Goal: Find specific page/section: Find specific page/section

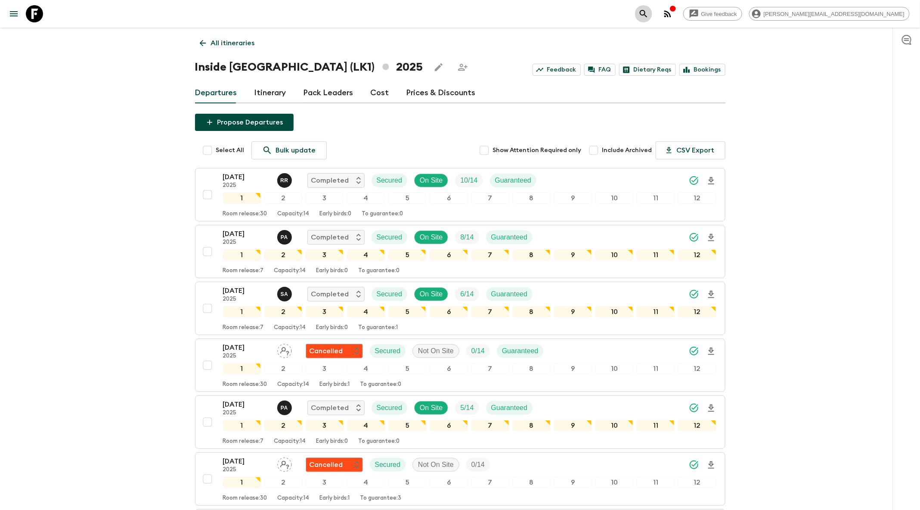
click at [649, 15] on icon "search adventures" at bounding box center [643, 14] width 10 height 10
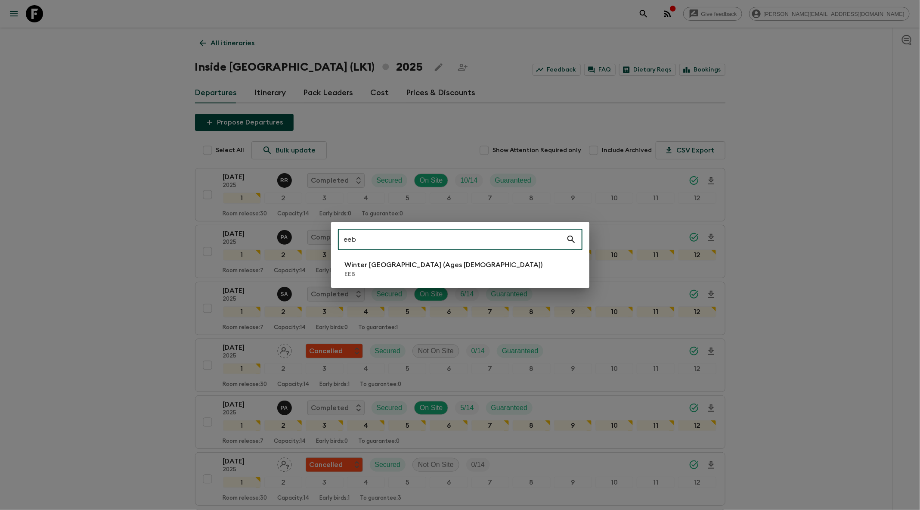
type input "eeb"
click at [382, 268] on p "Winter [GEOGRAPHIC_DATA] (Ages [DEMOGRAPHIC_DATA])" at bounding box center [444, 265] width 198 height 10
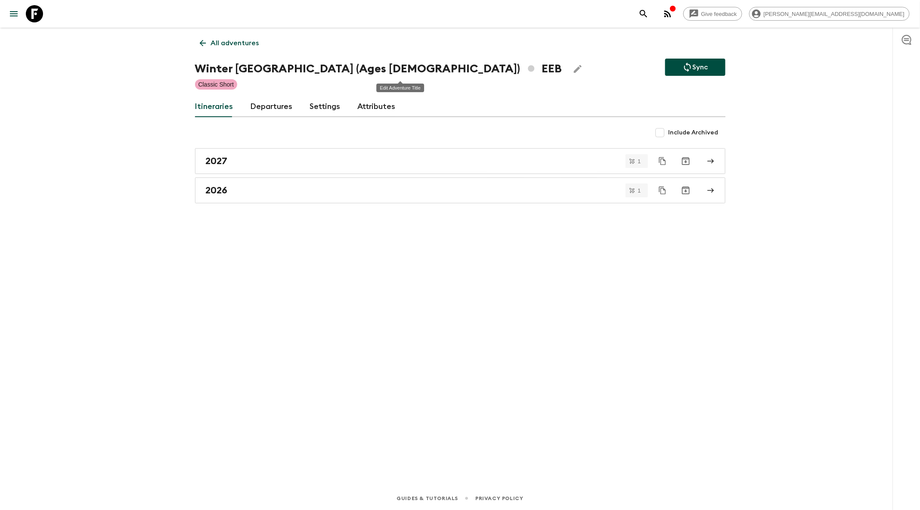
click at [573, 68] on icon "Edit Adventure Title" at bounding box center [578, 69] width 10 height 10
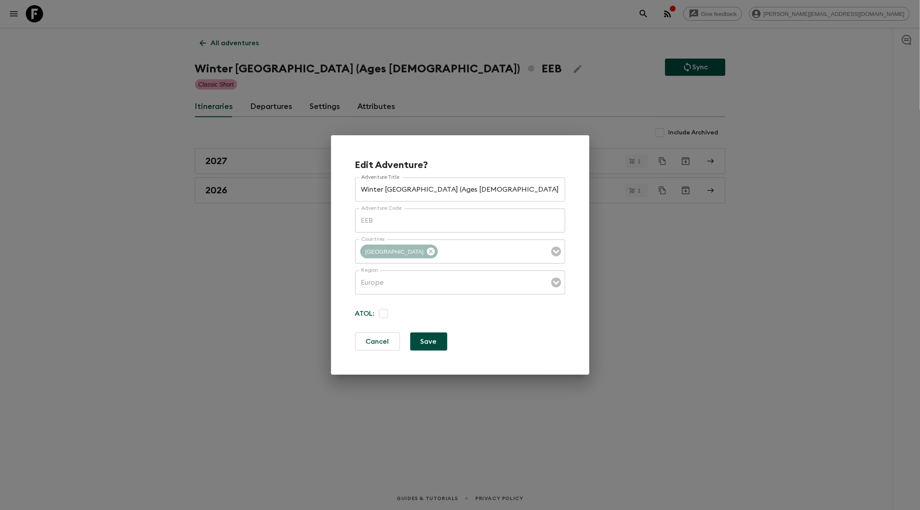
click at [590, 68] on div "Edit Adventure? Adventure Title Winter [GEOGRAPHIC_DATA] (Ages [DEMOGRAPHIC_DAT…" at bounding box center [460, 255] width 920 height 510
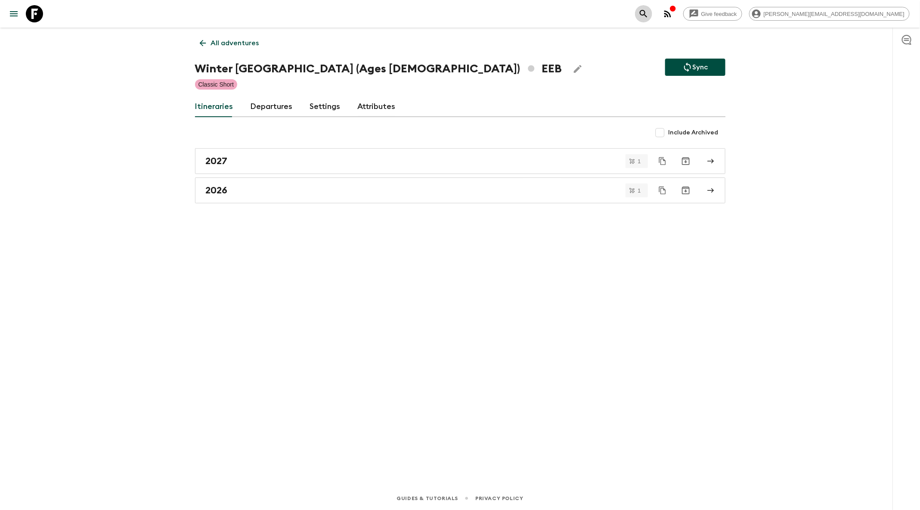
click at [647, 15] on icon "search adventures" at bounding box center [643, 13] width 7 height 7
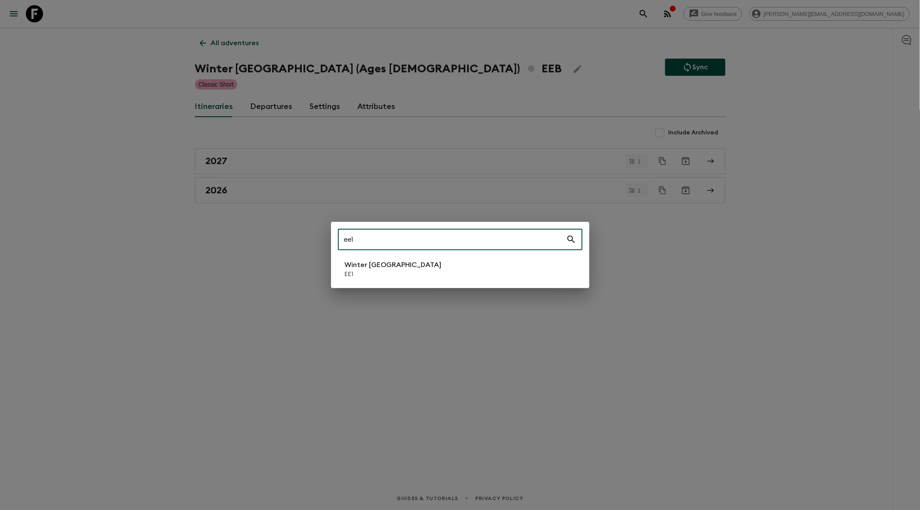
click at [518, 251] on input "ee1" at bounding box center [452, 239] width 228 height 24
type input "ee1"
click at [512, 260] on li "Winter [GEOGRAPHIC_DATA] EE1" at bounding box center [460, 269] width 245 height 24
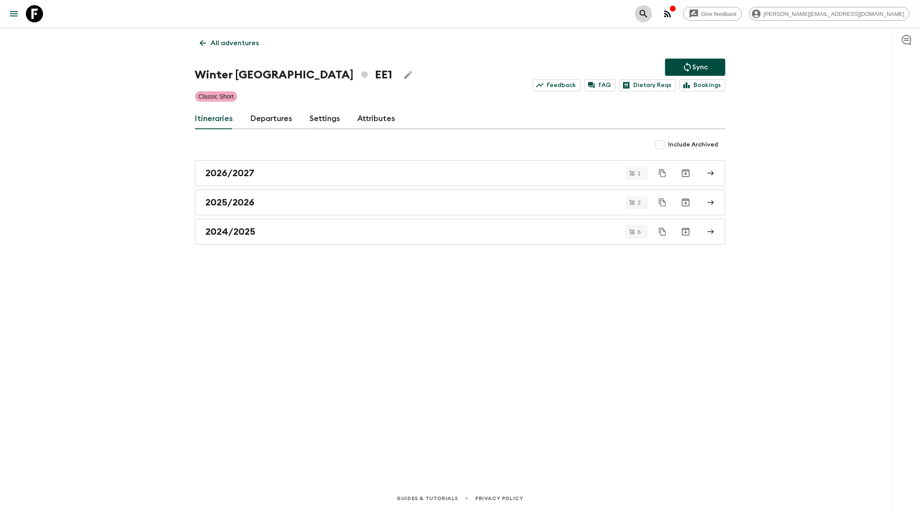
click at [647, 13] on icon "search adventures" at bounding box center [643, 13] width 7 height 7
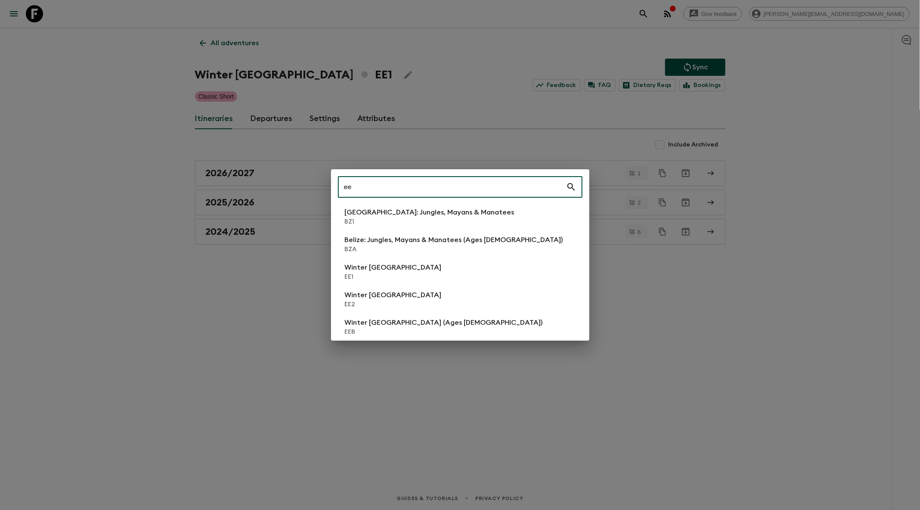
type input "ee2"
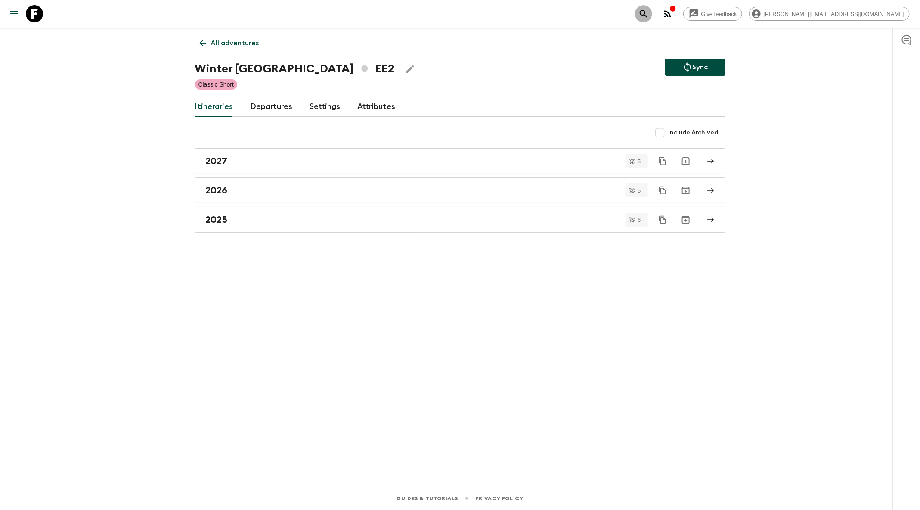
click at [652, 18] on button "search adventures" at bounding box center [643, 13] width 17 height 17
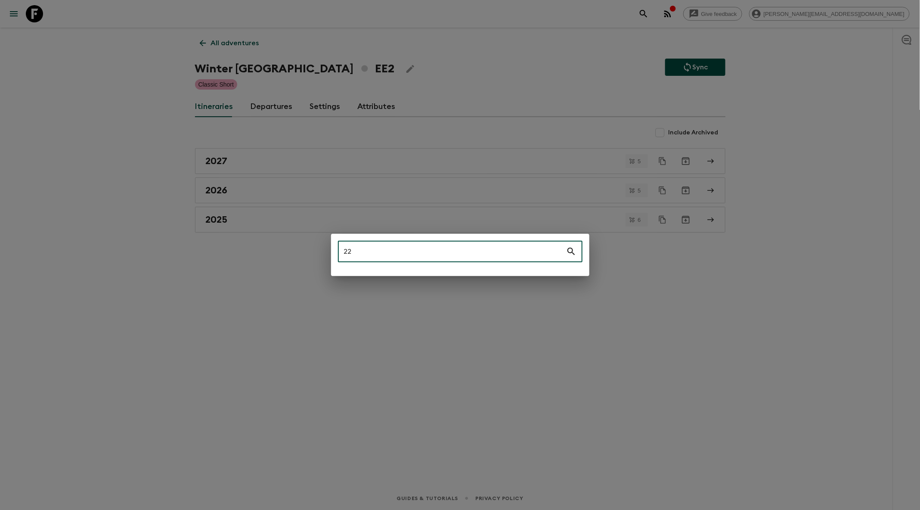
type input "2"
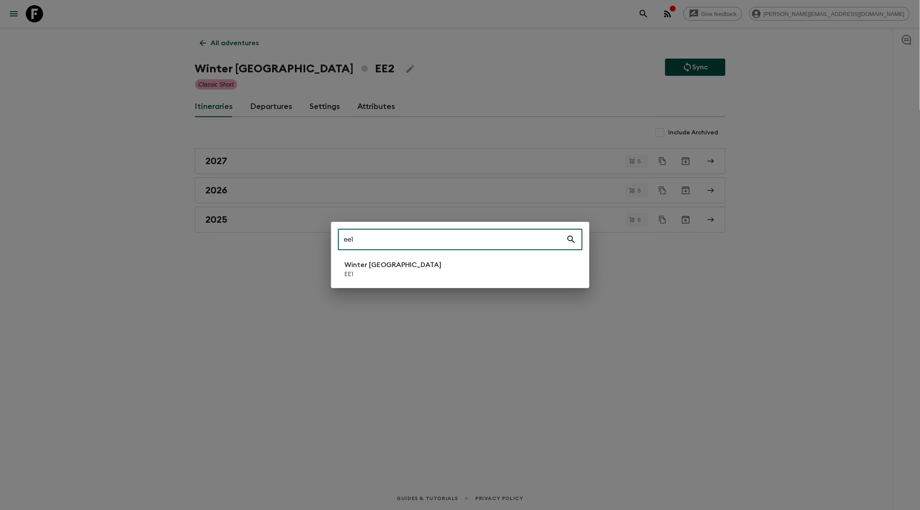
type input "ee1"
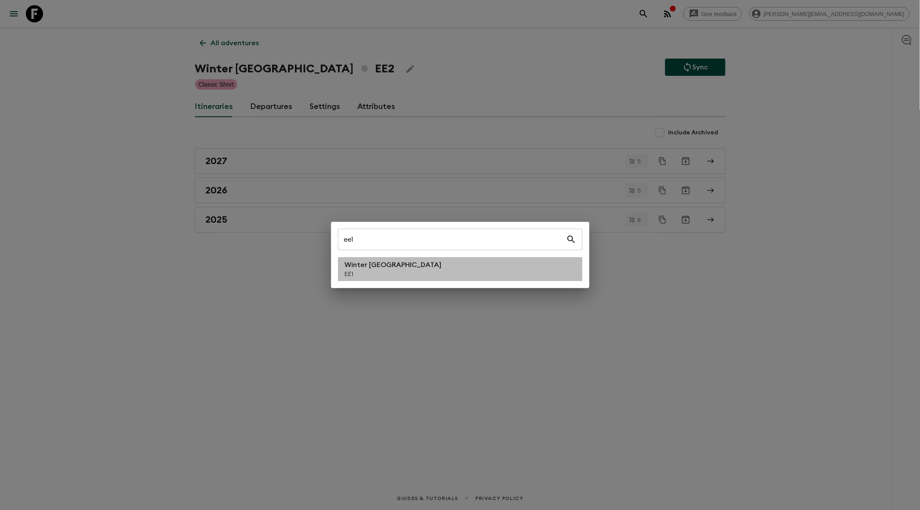
click at [494, 276] on li "Winter [GEOGRAPHIC_DATA] EE1" at bounding box center [460, 269] width 245 height 24
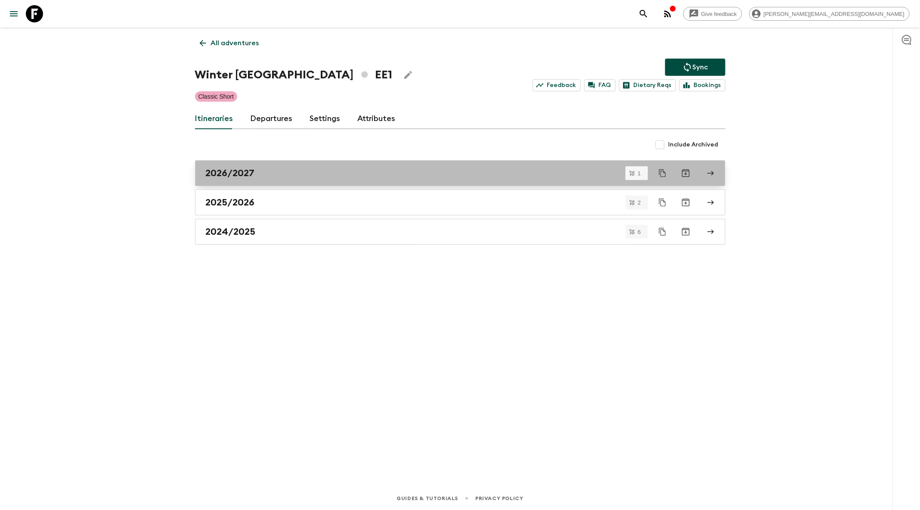
click at [494, 176] on div "2026/2027" at bounding box center [452, 172] width 492 height 11
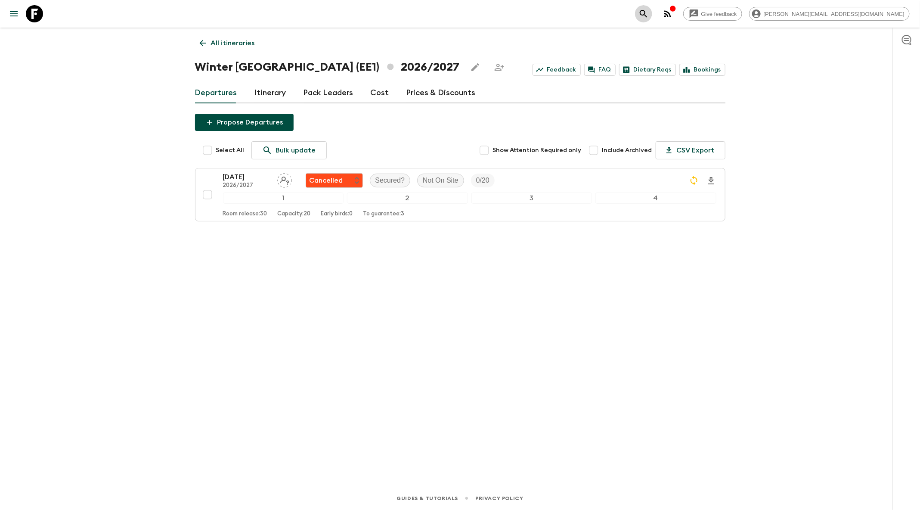
click at [649, 16] on icon "search adventures" at bounding box center [643, 14] width 10 height 10
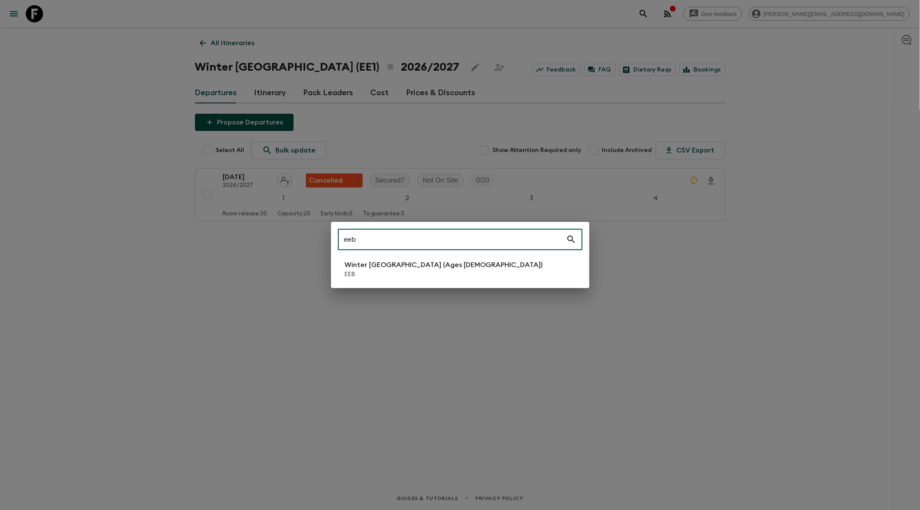
type input "eeb"
click at [488, 287] on div "eeb ​ Winter [GEOGRAPHIC_DATA] (Ages [DEMOGRAPHIC_DATA]) EEB" at bounding box center [460, 255] width 258 height 66
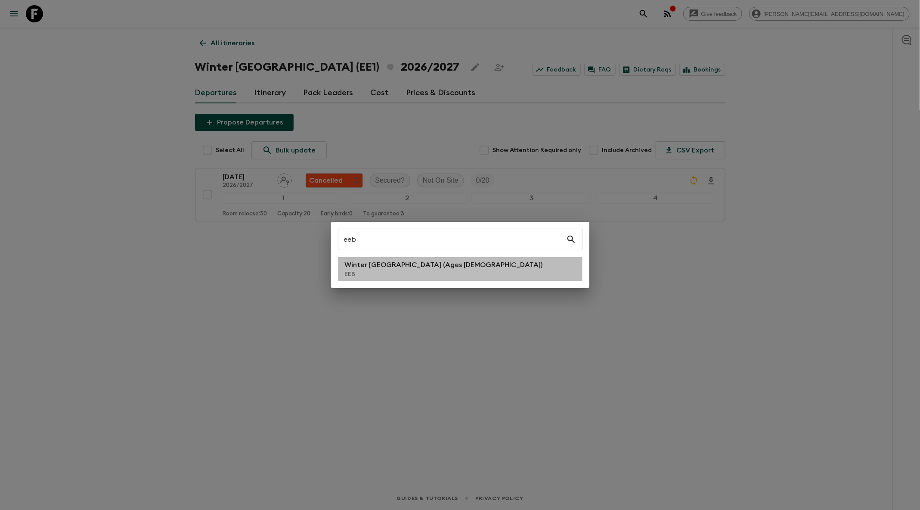
drag, startPoint x: 488, startPoint y: 279, endPoint x: 670, endPoint y: 17, distance: 319.8
click at [488, 279] on li "Winter [GEOGRAPHIC_DATA] (Ages [DEMOGRAPHIC_DATA]) EEB" at bounding box center [460, 269] width 245 height 24
